Goal: Use online tool/utility: Utilize a website feature to perform a specific function

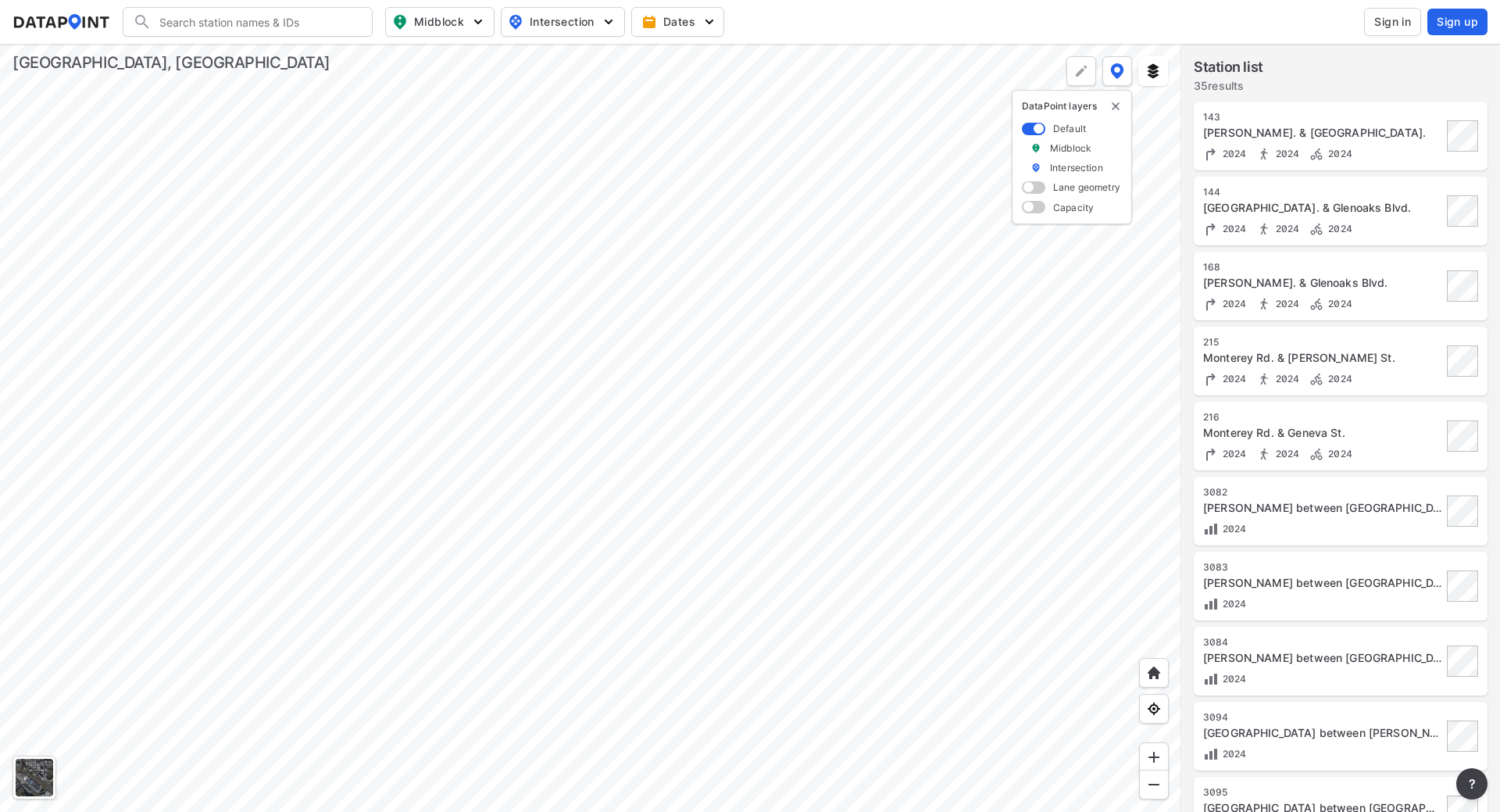
click at [950, 328] on div at bounding box center [590, 428] width 1182 height 768
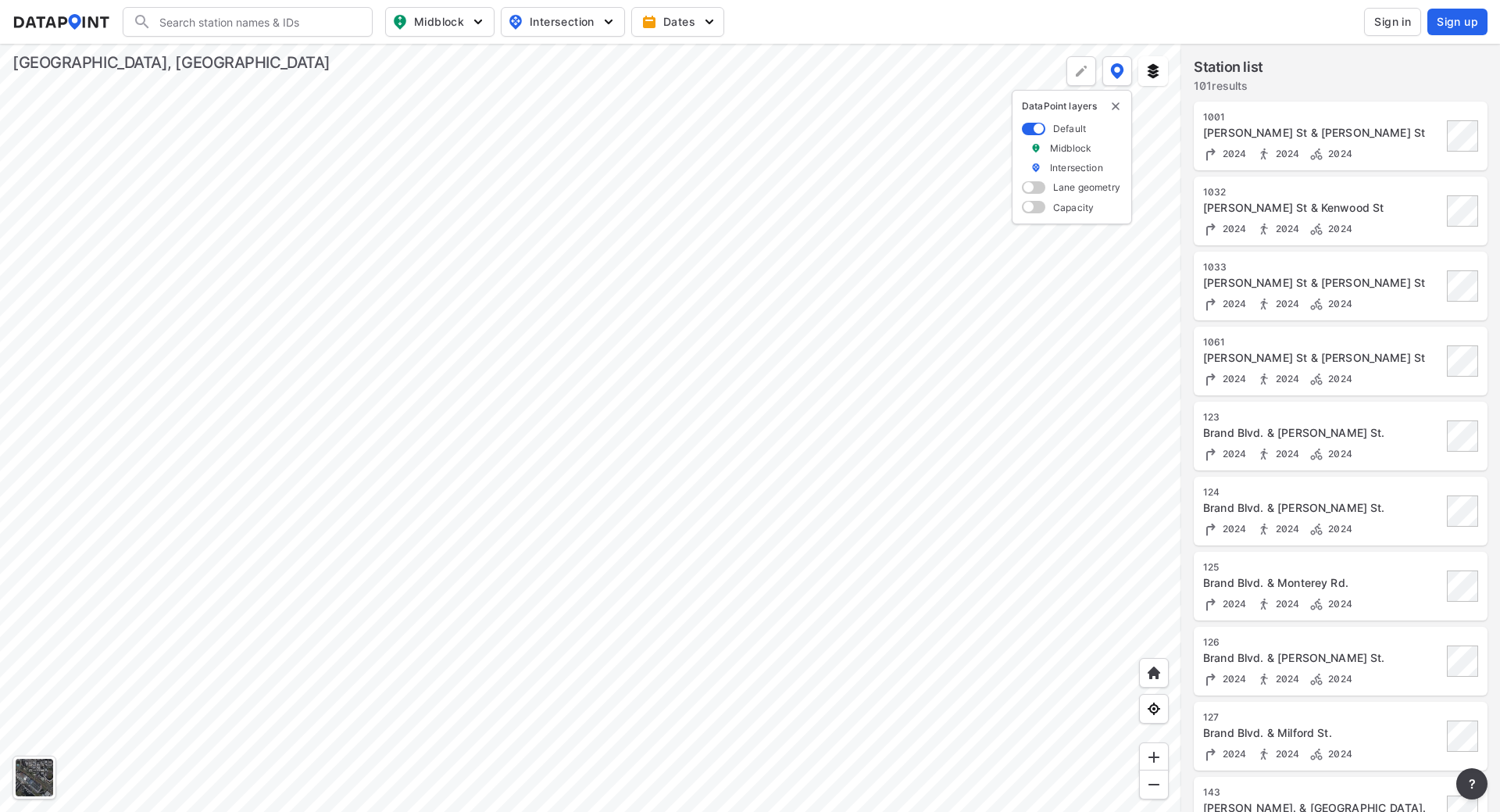
click at [780, 478] on div at bounding box center [590, 428] width 1182 height 768
click at [732, 383] on div at bounding box center [590, 428] width 1182 height 768
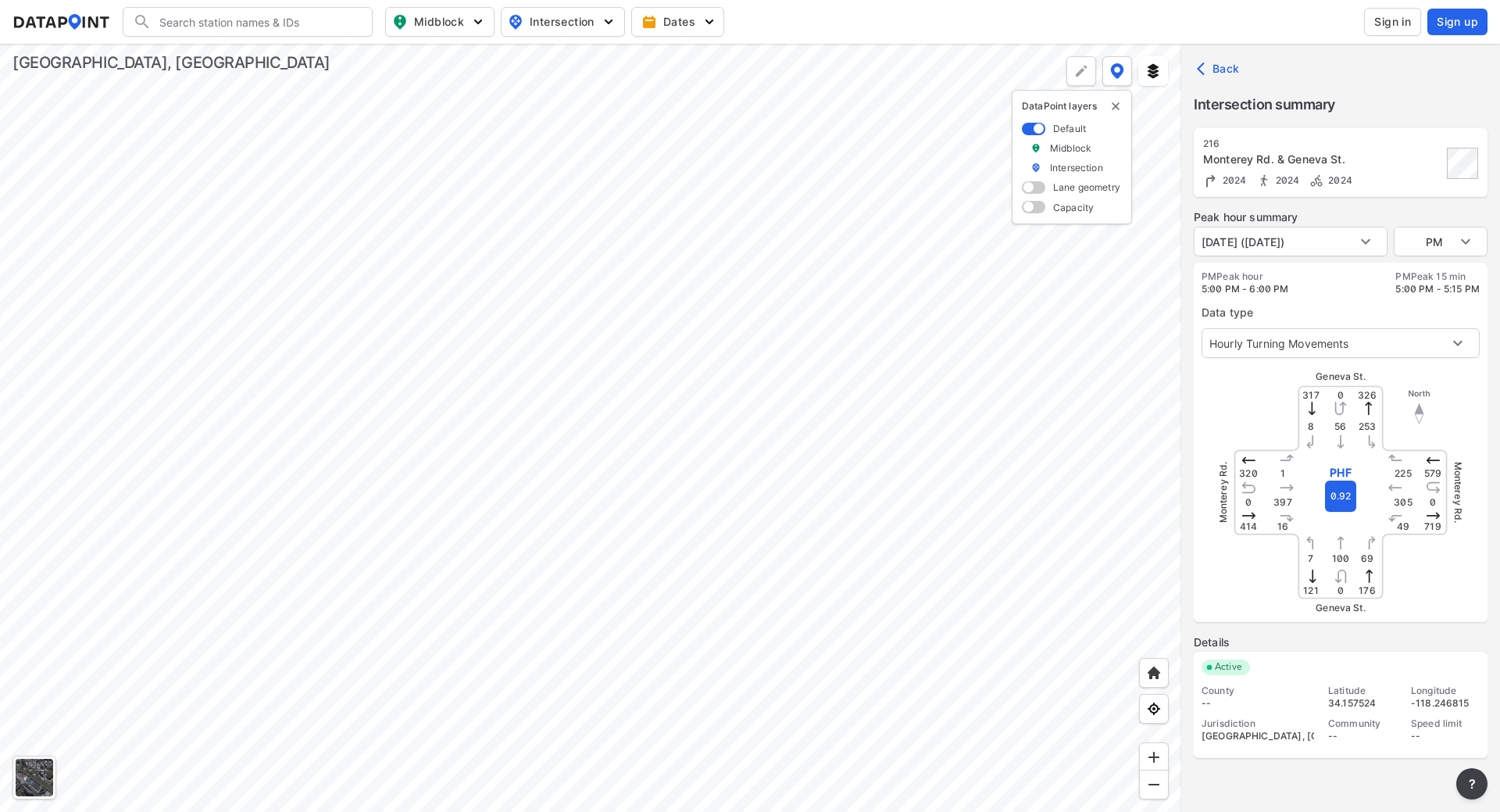
click at [1035, 190] on span at bounding box center [1034, 187] width 23 height 13
click at [1032, 189] on input "checkbox" at bounding box center [1027, 189] width 10 height 0
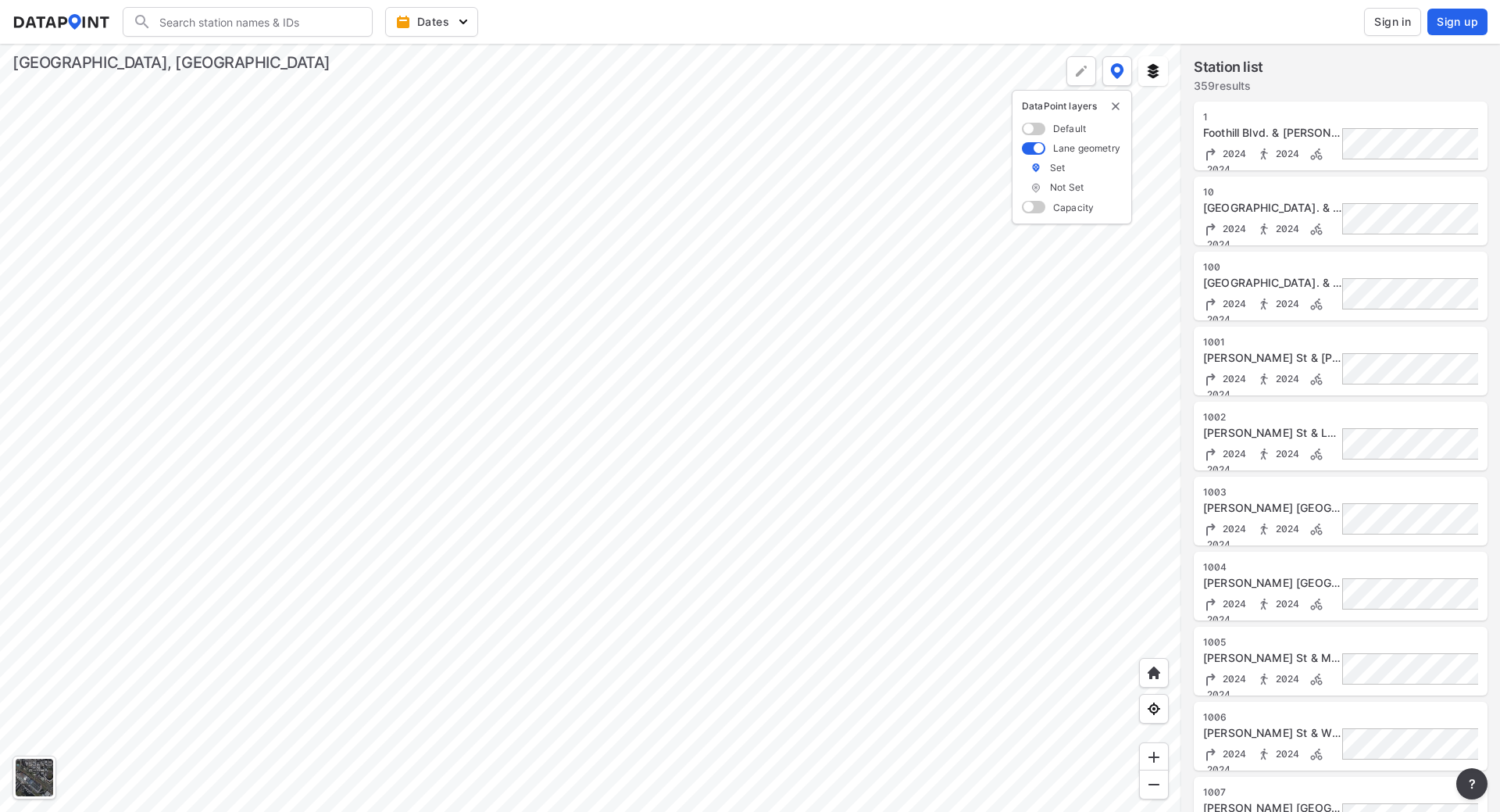
click at [705, 511] on div at bounding box center [590, 428] width 1182 height 768
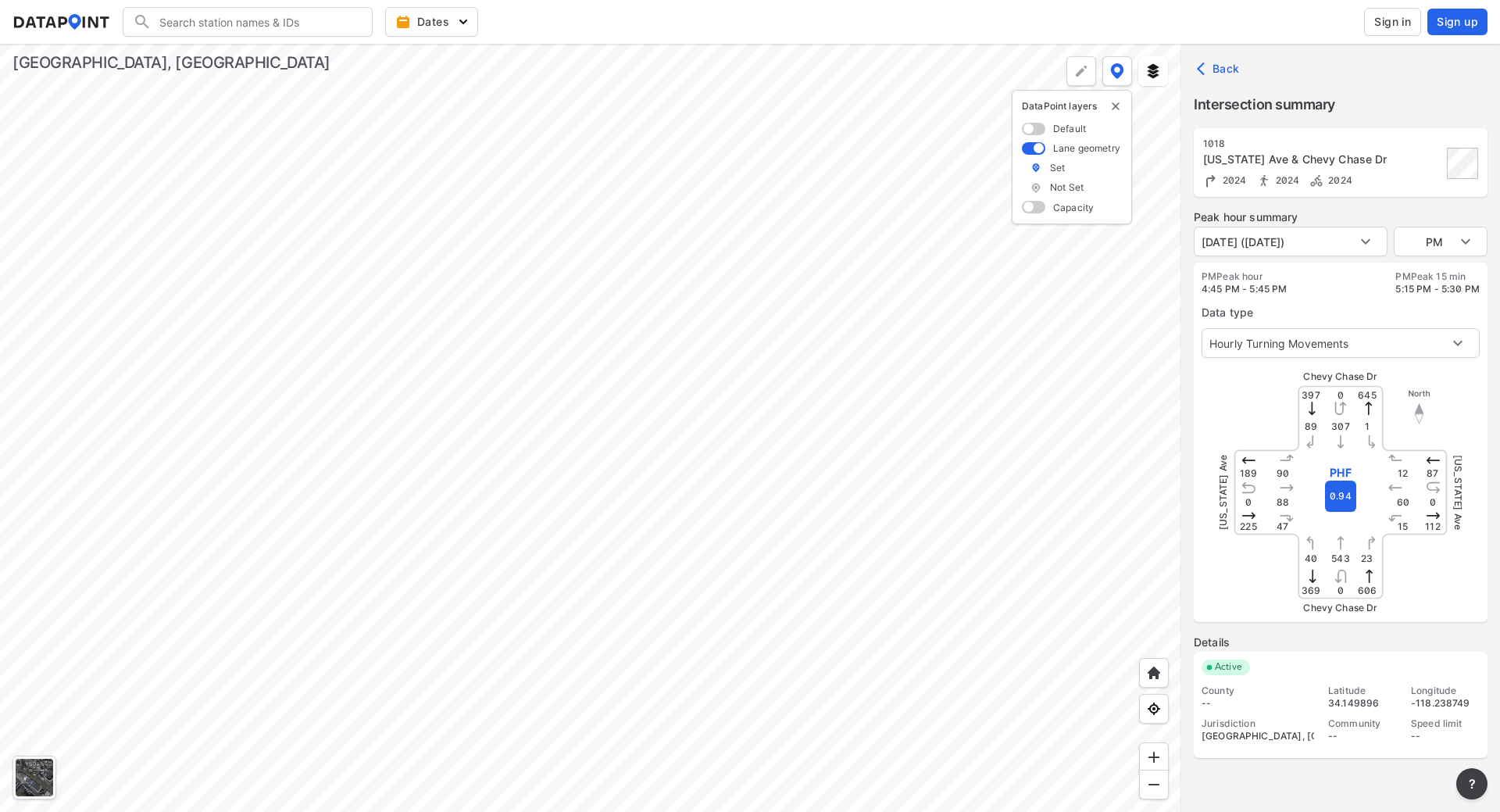
click at [1038, 153] on span at bounding box center [1034, 148] width 23 height 13
click at [1032, 149] on input "checkbox" at bounding box center [1027, 149] width 10 height 0
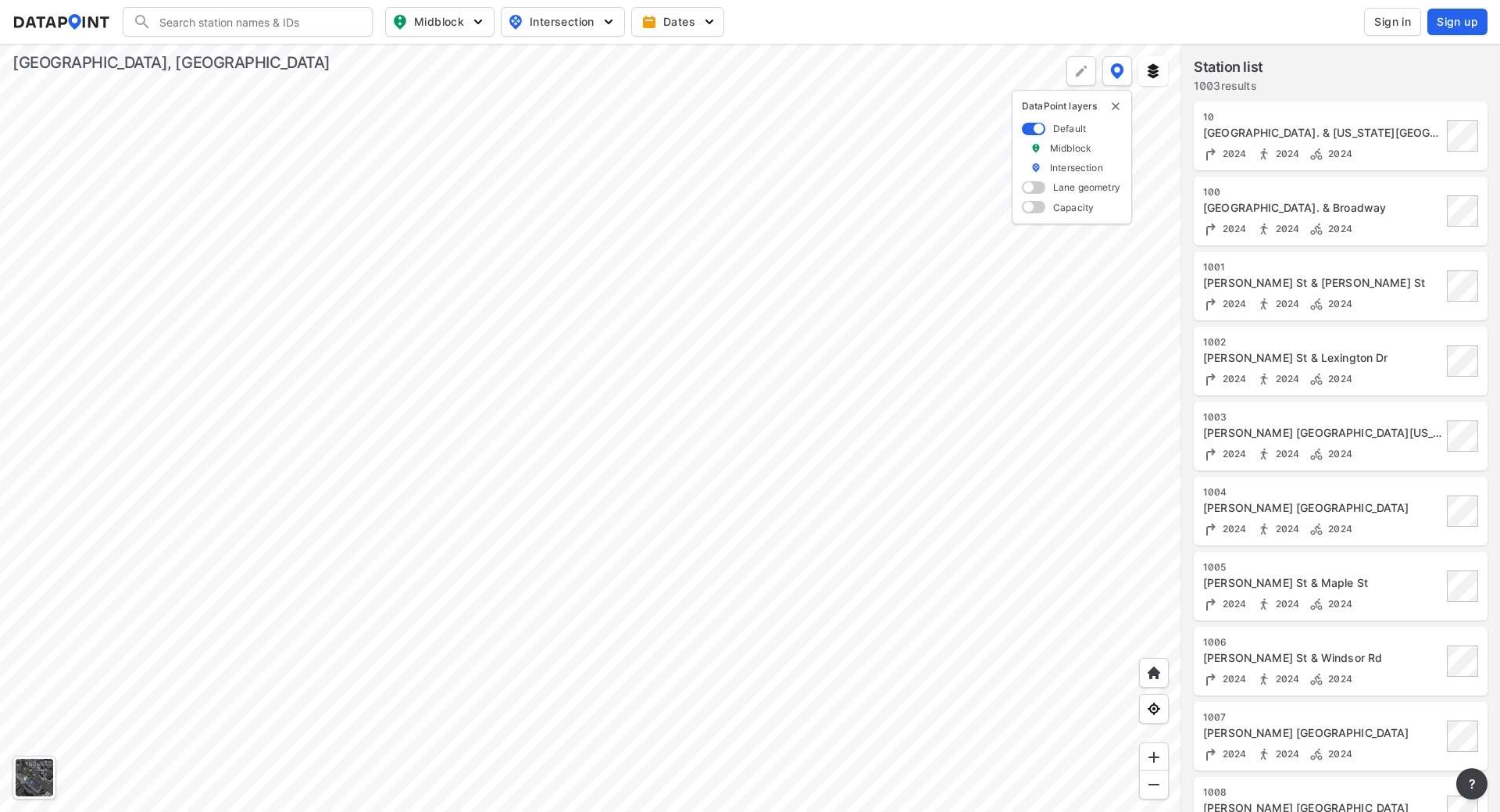
click at [675, 518] on div at bounding box center [590, 428] width 1182 height 768
click at [746, 582] on div at bounding box center [590, 428] width 1182 height 768
click at [1148, 74] on img at bounding box center [1154, 71] width 16 height 16
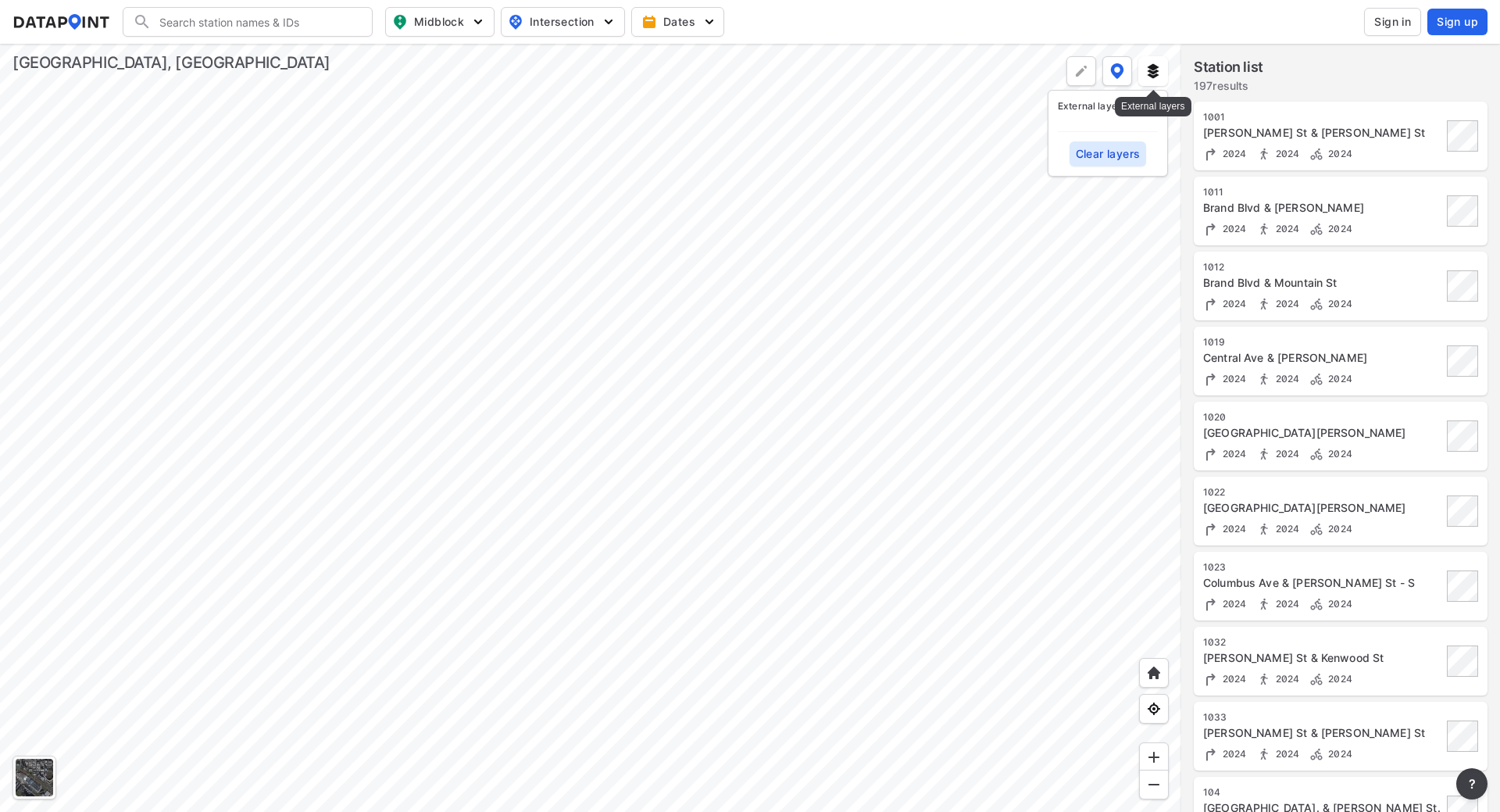
click at [1148, 74] on img at bounding box center [1154, 71] width 16 height 16
click at [1142, 71] on button at bounding box center [1153, 71] width 30 height 30
click at [1128, 153] on span "Clear layers" at bounding box center [1108, 154] width 65 height 16
click at [1118, 74] on img at bounding box center [1117, 71] width 14 height 16
click at [710, 26] on img "button" at bounding box center [709, 21] width 16 height 16
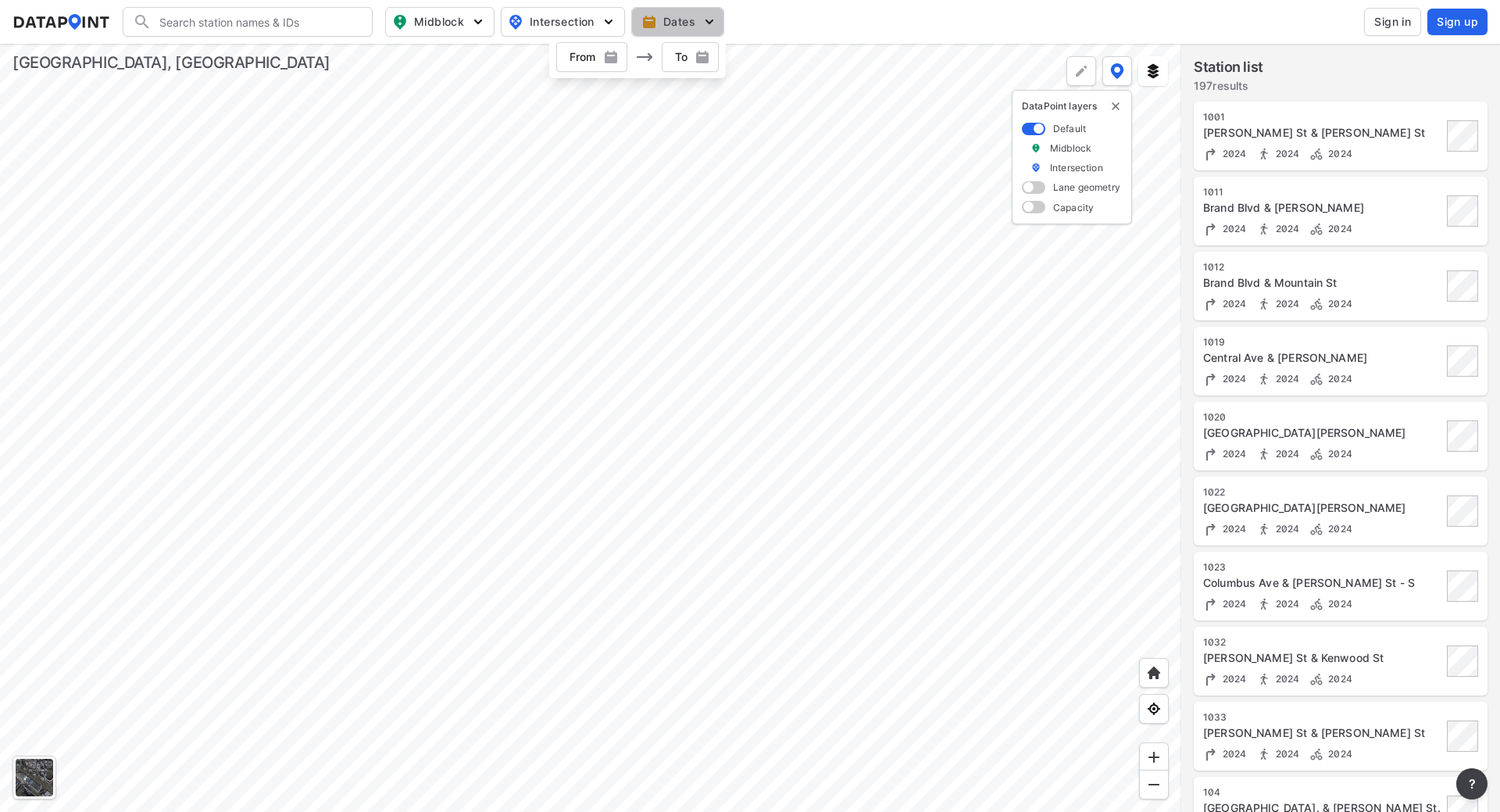
click at [710, 24] on img "button" at bounding box center [709, 21] width 16 height 16
click at [486, 26] on button "Midblock" at bounding box center [440, 21] width 109 height 30
click at [348, 57] on input "Volume count" at bounding box center [351, 57] width 16 height 16
checkbox input "true"
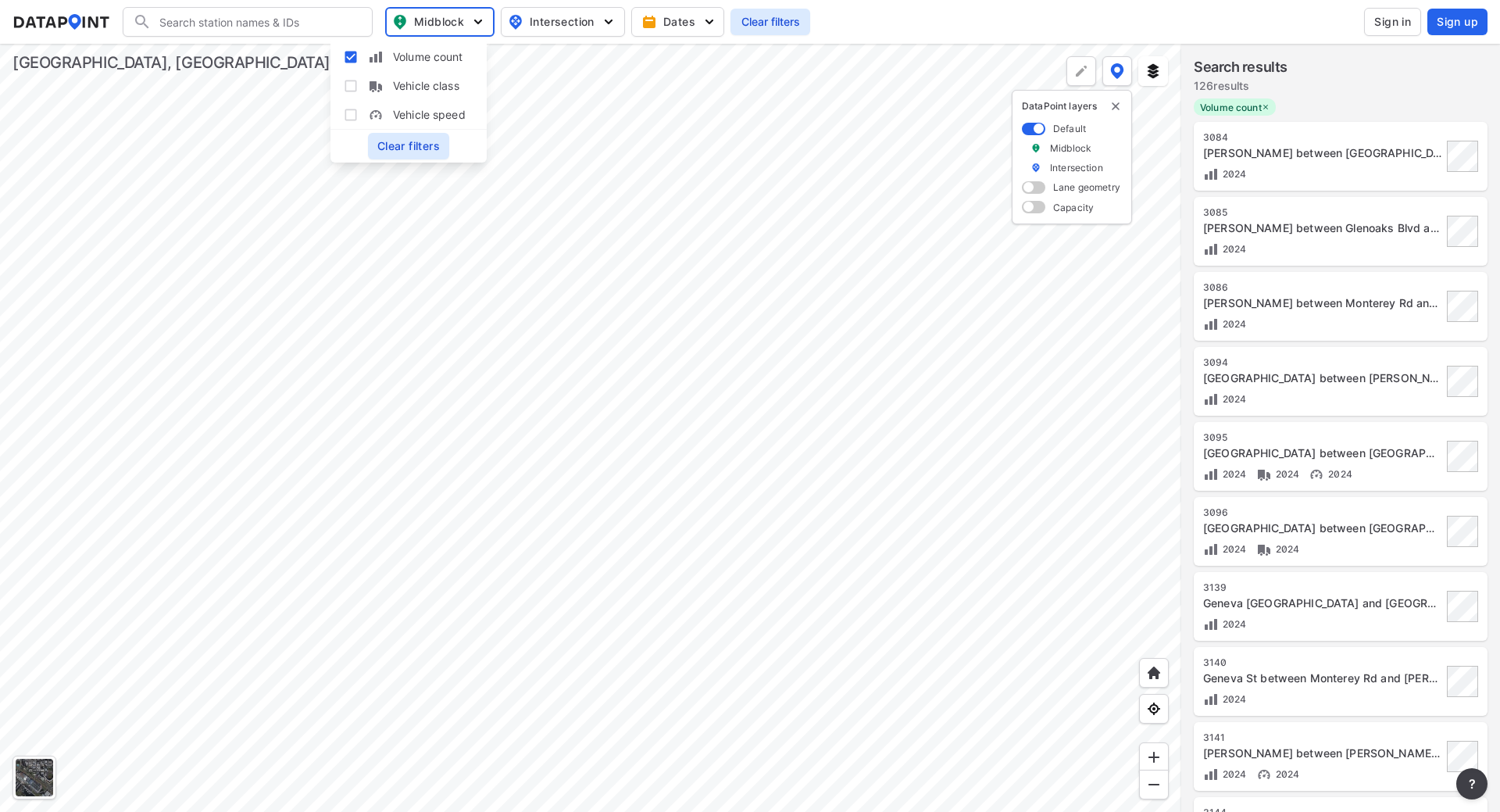
click at [667, 618] on div at bounding box center [590, 428] width 1182 height 768
